Goal: Task Accomplishment & Management: Use online tool/utility

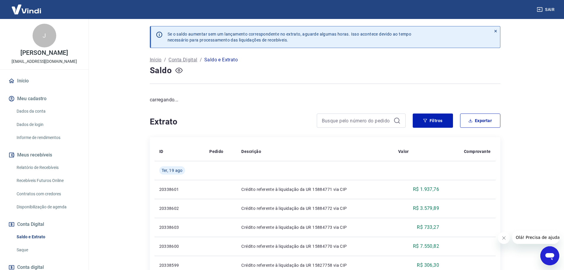
click at [178, 70] on icon "button" at bounding box center [178, 70] width 7 height 7
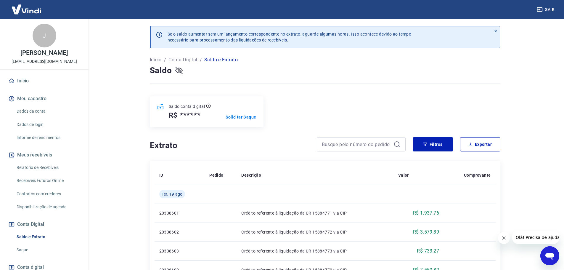
click at [224, 118] on div "Saldo conta digital R$ ****** Solicitar Saque" at bounding box center [207, 111] width 114 height 31
click at [228, 118] on p "Solicitar Saque" at bounding box center [240, 117] width 31 height 6
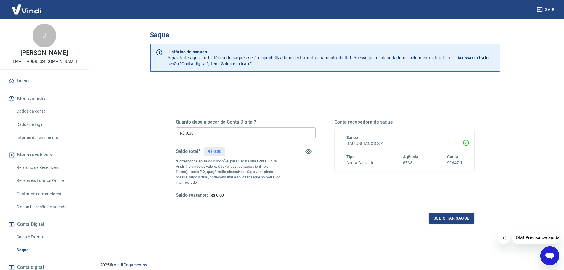
click at [278, 133] on input "R$ 0,00" at bounding box center [246, 132] width 140 height 11
type input "R$ 22.000,00"
click at [444, 216] on button "Solicitar saque" at bounding box center [451, 217] width 46 height 11
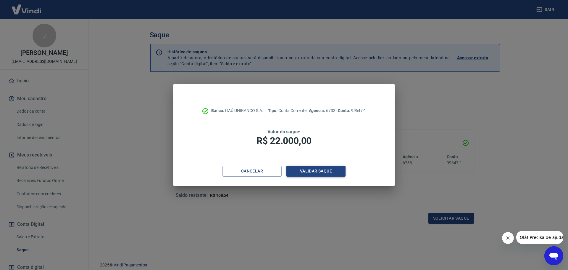
click at [318, 170] on button "Validar saque" at bounding box center [315, 170] width 59 height 11
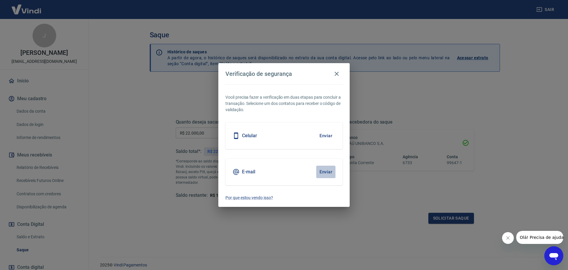
click at [320, 171] on button "Enviar" at bounding box center [325, 171] width 19 height 12
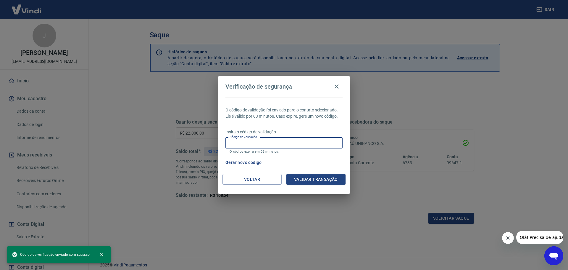
click at [303, 144] on input "Código de validação" at bounding box center [283, 142] width 117 height 11
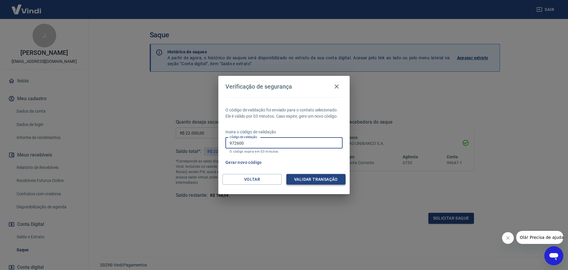
type input "972600"
click at [297, 183] on button "Validar transação" at bounding box center [315, 179] width 59 height 11
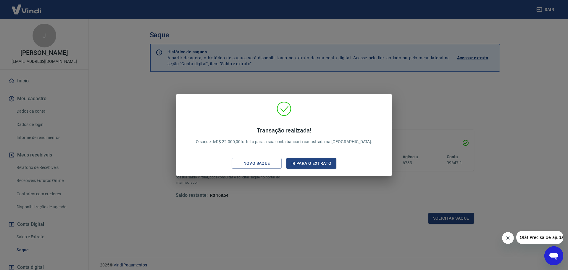
click at [331, 186] on div "Transação realizada! O saque de R$ 22.000,00 foi feito para a sua conta bancári…" at bounding box center [284, 135] width 568 height 270
